Goal: Obtain resource: Download file/media

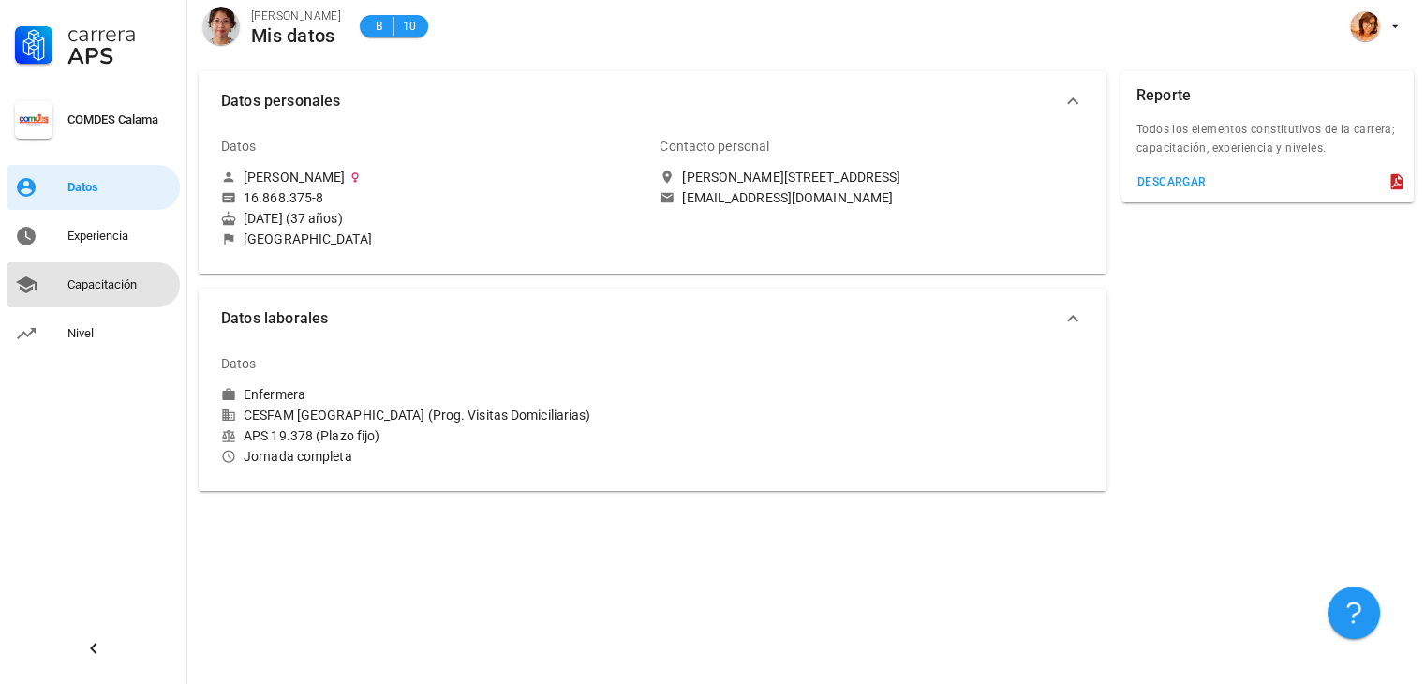
click at [75, 289] on div "Capacitación" at bounding box center [119, 284] width 105 height 15
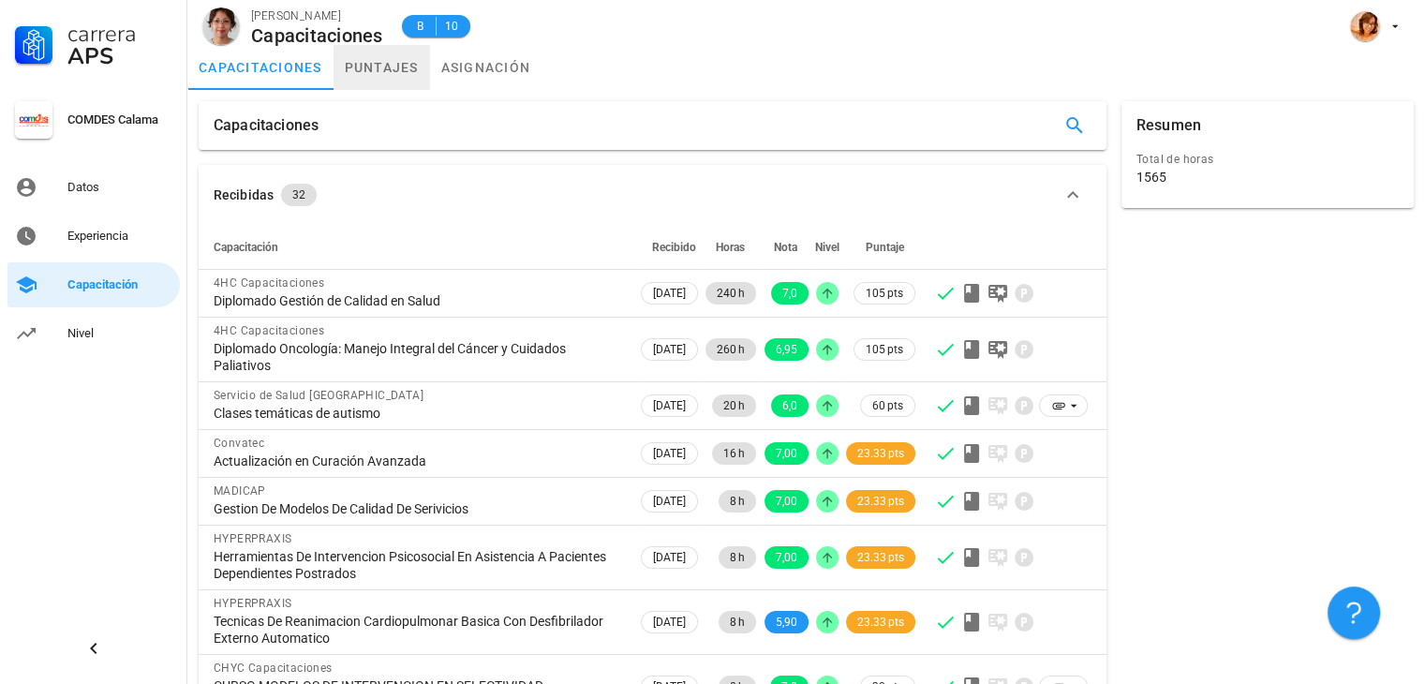
click at [383, 71] on link "puntajes" at bounding box center [381, 67] width 96 height 45
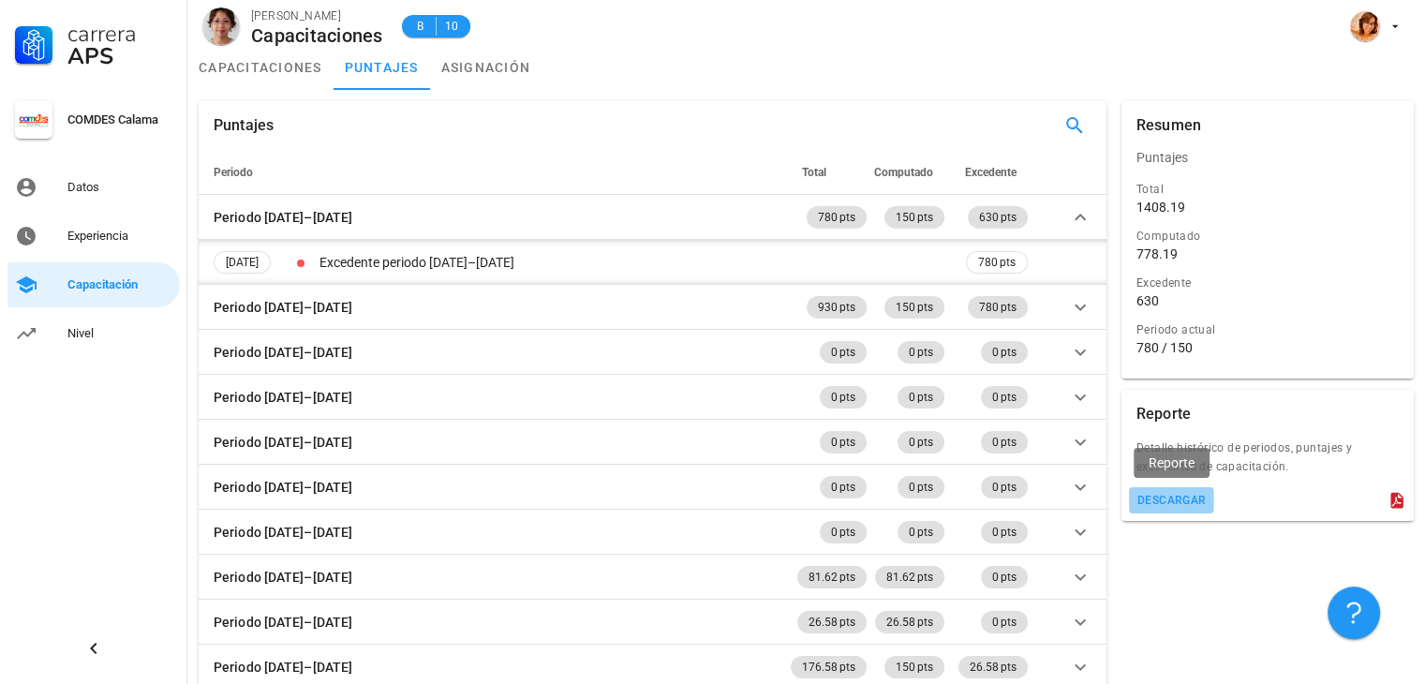
click at [1184, 496] on div "descargar" at bounding box center [1171, 500] width 70 height 13
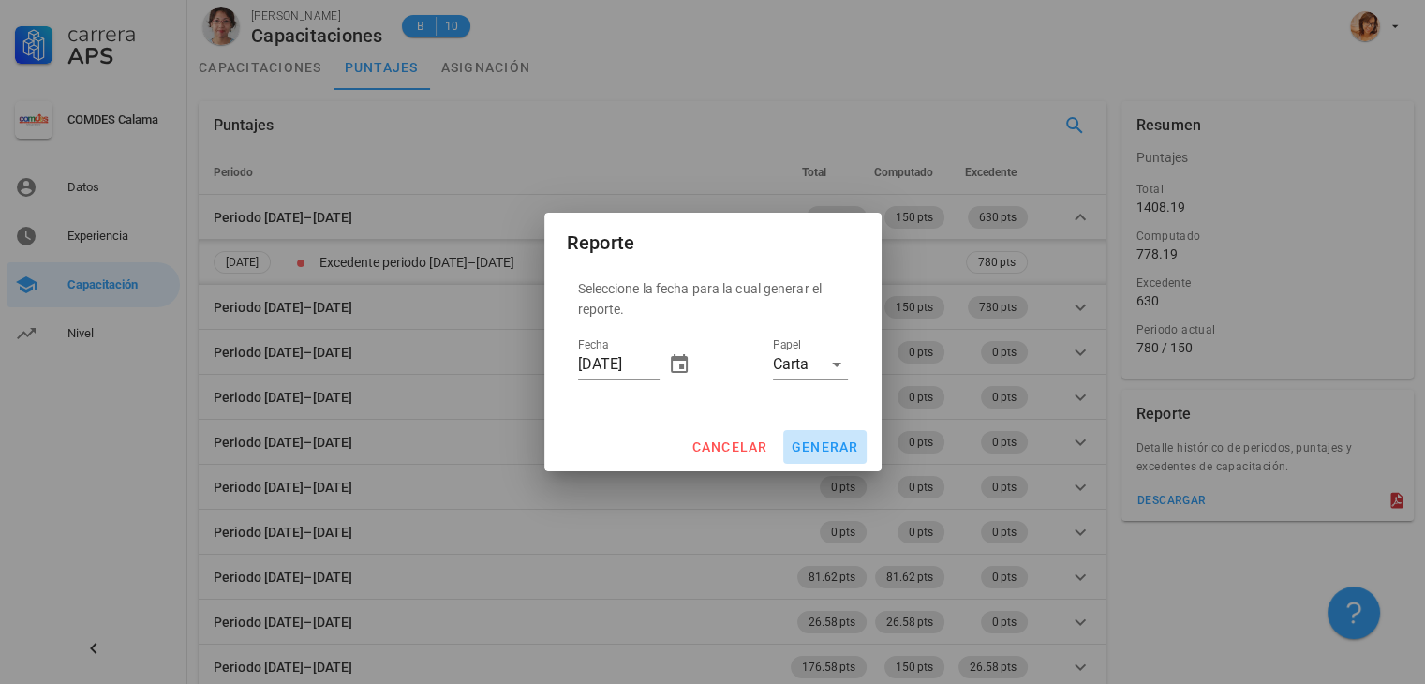
click at [827, 444] on span "generar" at bounding box center [825, 446] width 68 height 15
